Goal: Transaction & Acquisition: Book appointment/travel/reservation

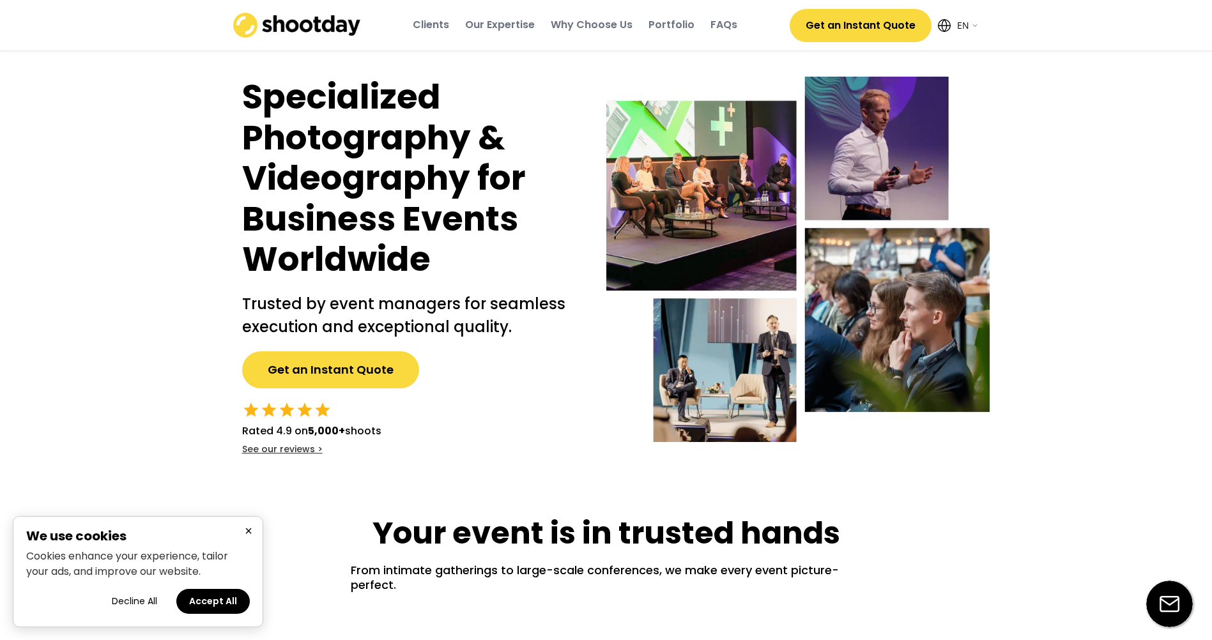
select select ""en""
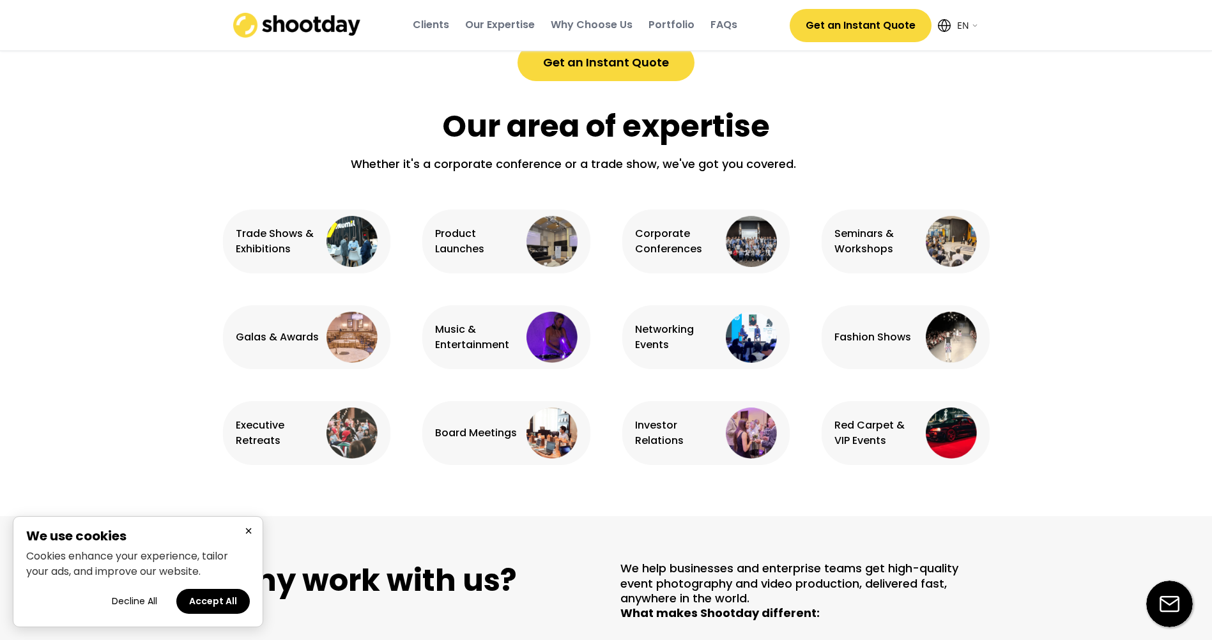
scroll to position [767, 0]
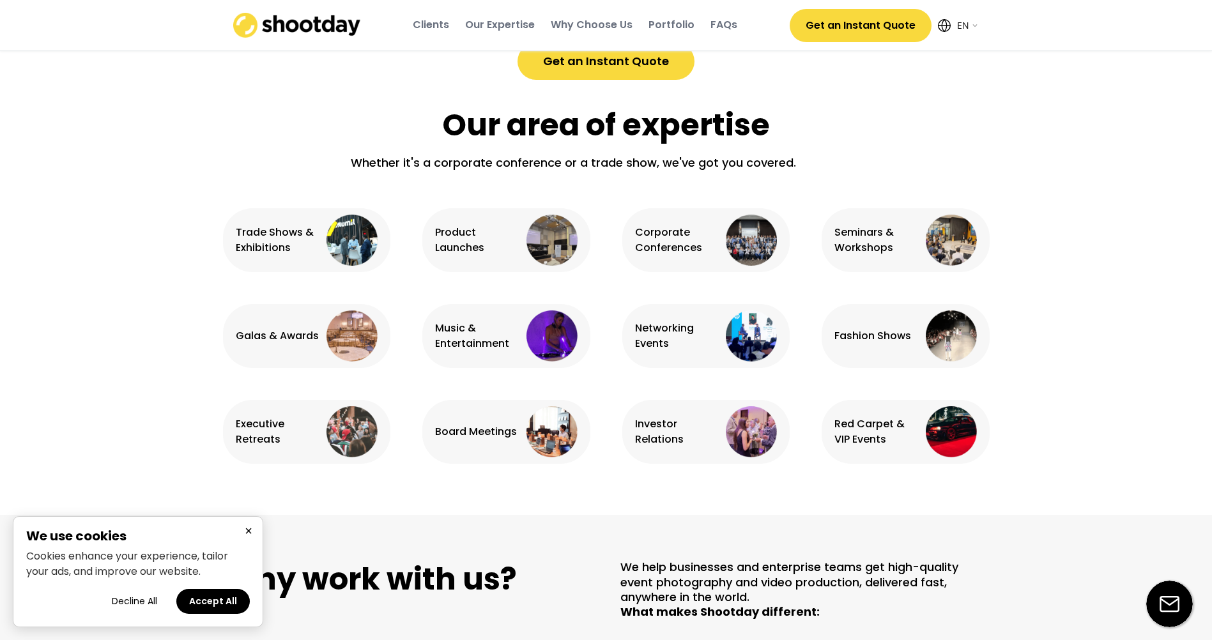
click at [535, 215] on img at bounding box center [551, 240] width 51 height 51
click at [430, 210] on div "Product Launches" at bounding box center [506, 240] width 168 height 64
